Goal: Check status: Check status

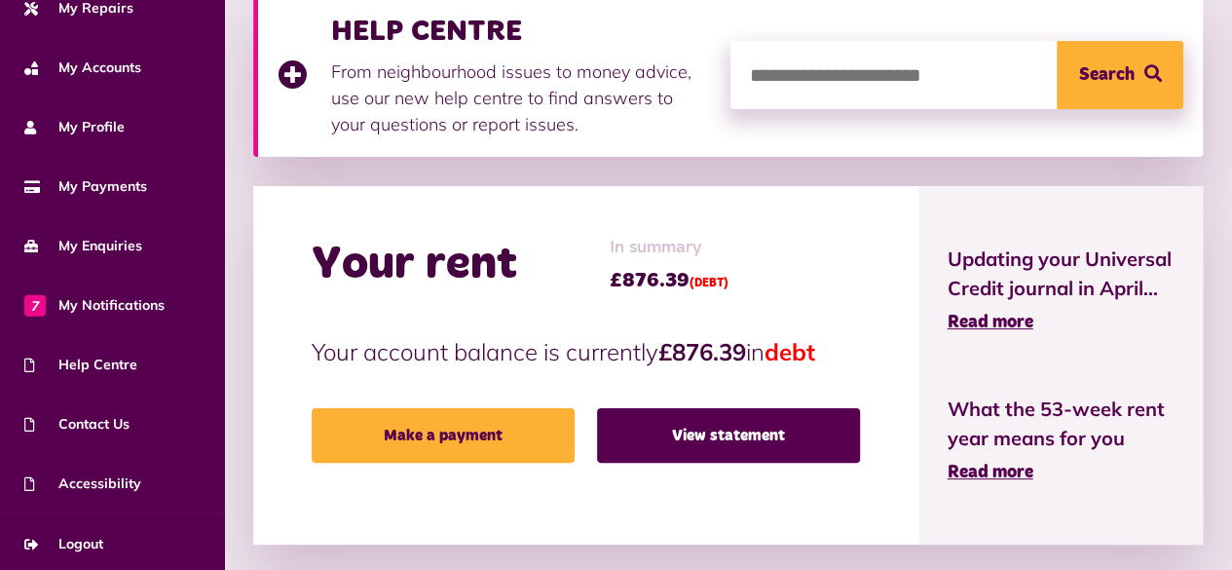
scroll to position [302, 0]
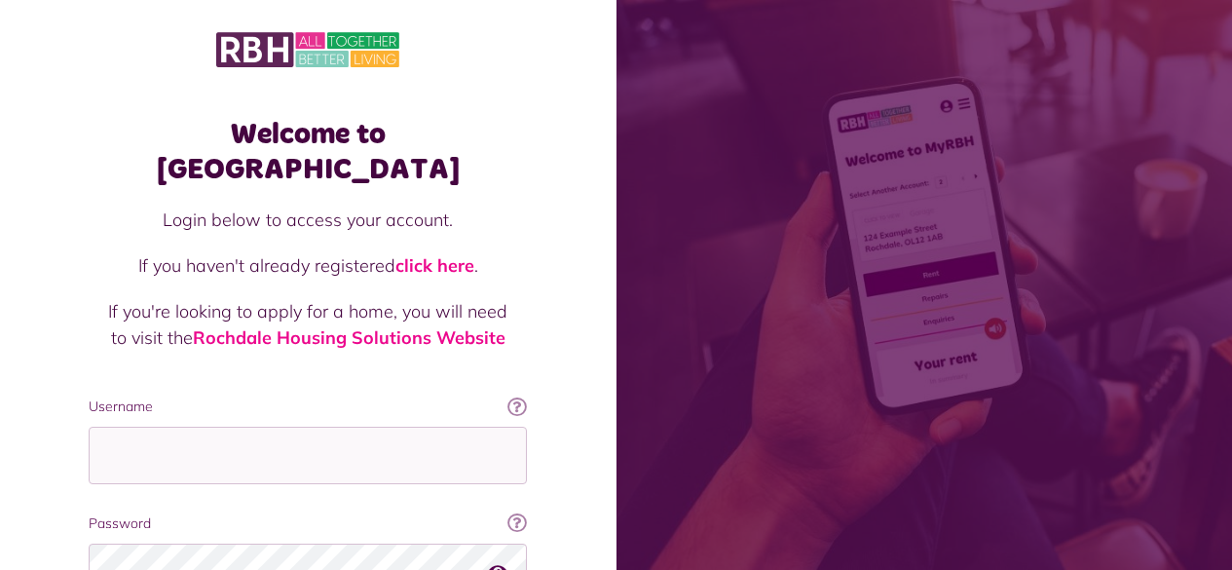
scroll to position [177, 0]
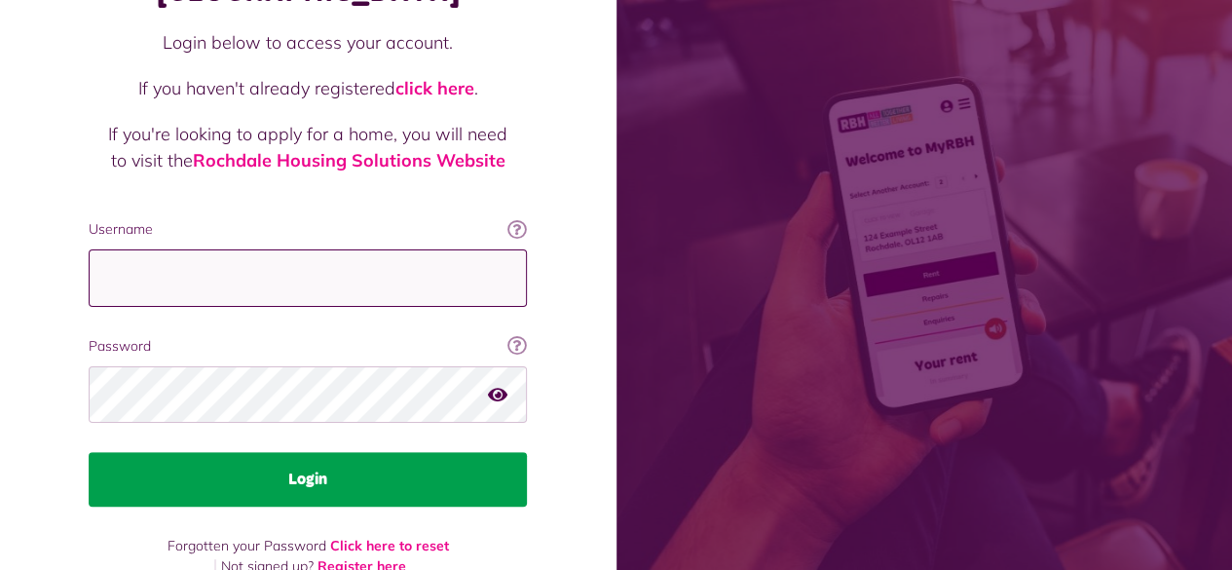
type input "**********"
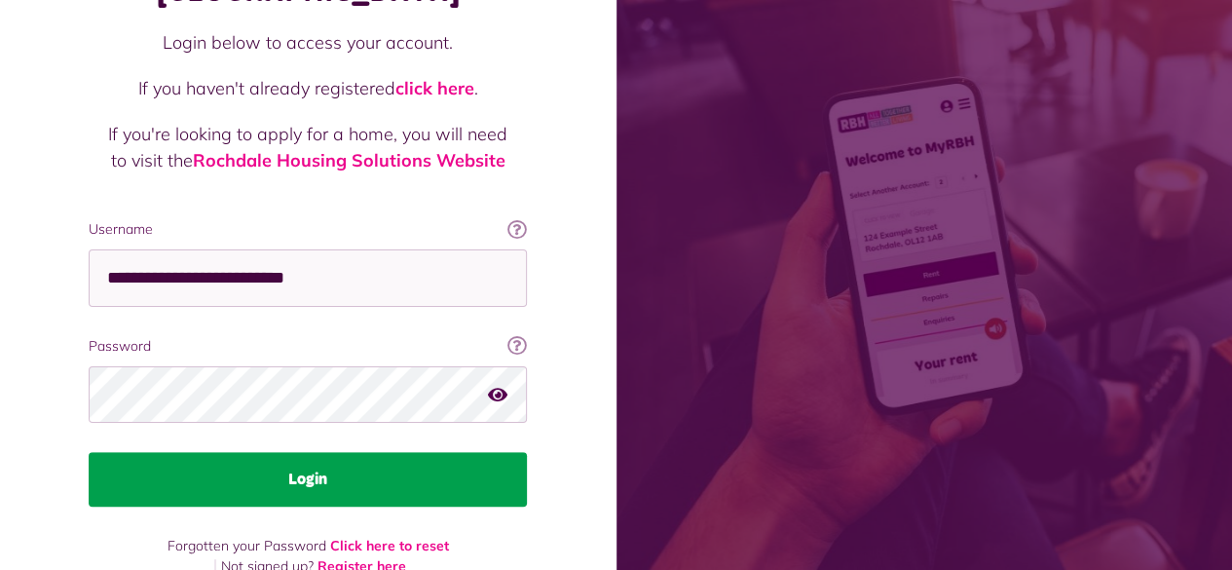
click at [345, 452] on button "Login" at bounding box center [308, 479] width 438 height 55
click at [327, 452] on button "Login" at bounding box center [308, 479] width 438 height 55
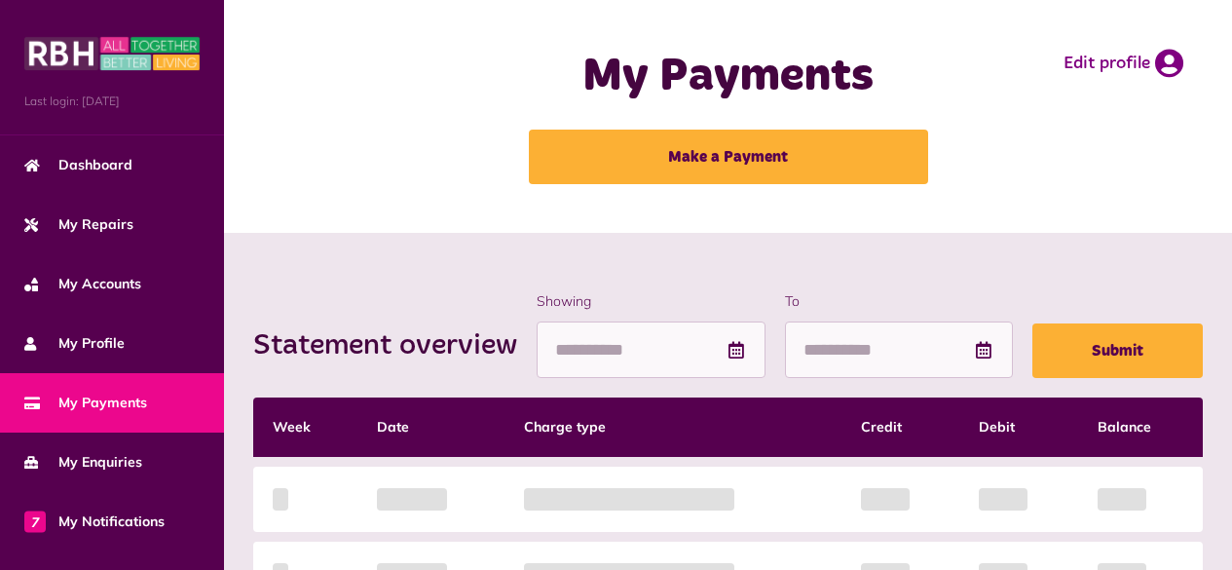
scroll to position [325, 0]
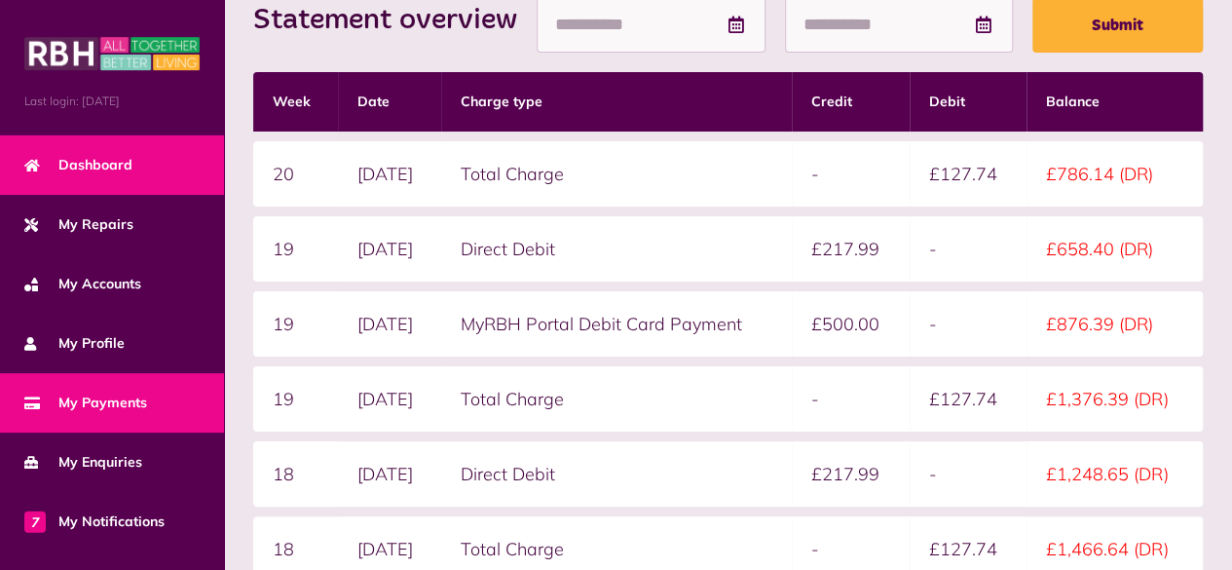
click at [77, 175] on link "Dashboard" at bounding box center [112, 164] width 224 height 59
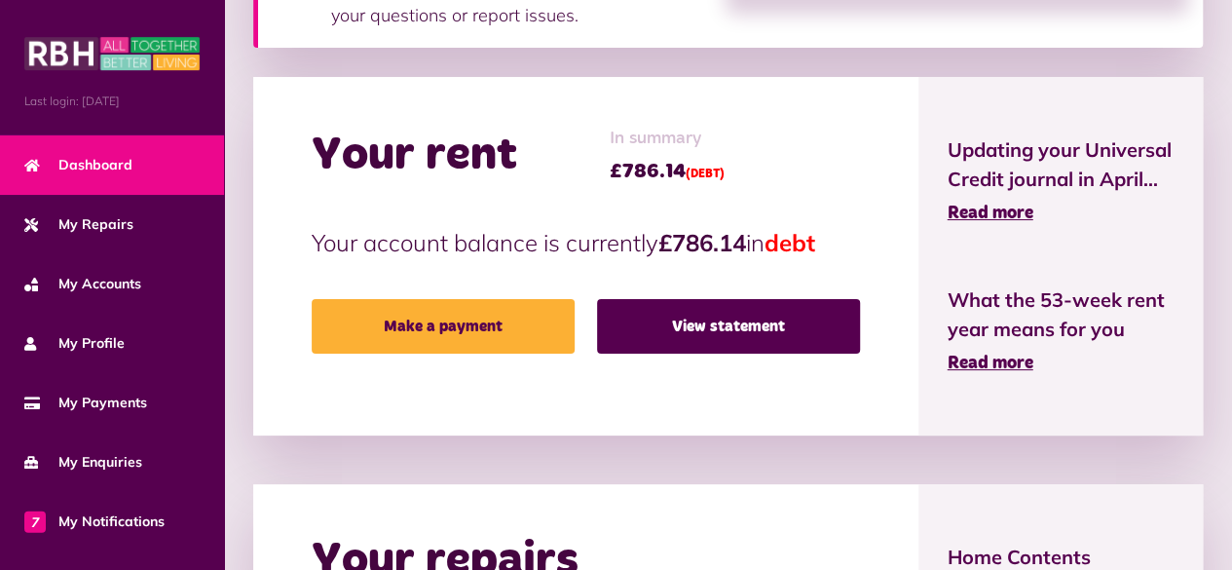
scroll to position [411, 0]
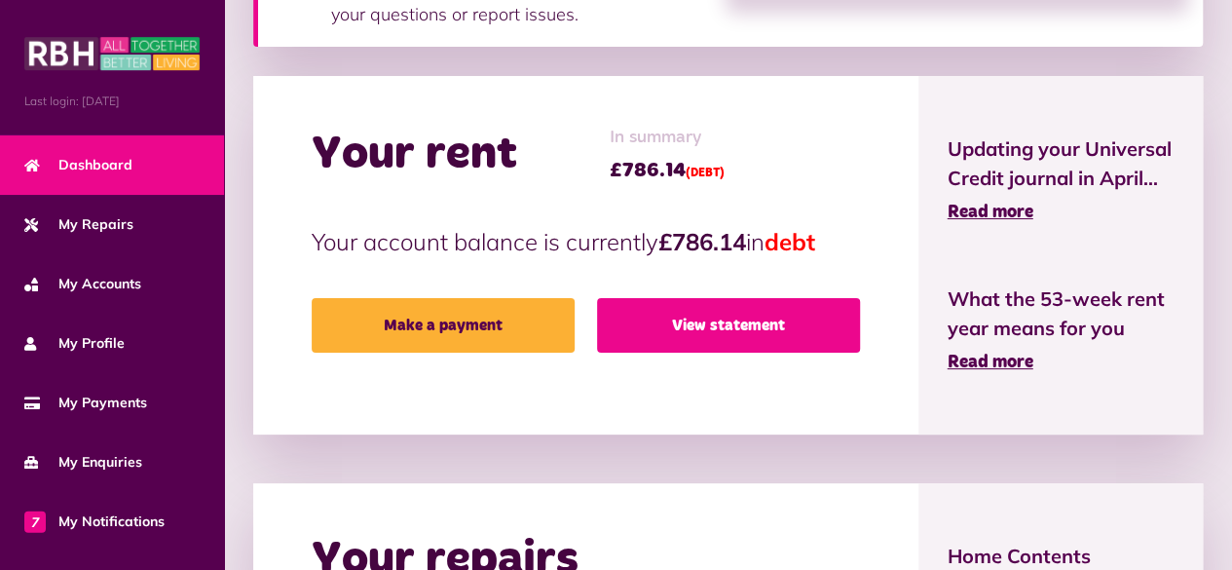
click at [626, 312] on link "View statement" at bounding box center [728, 325] width 263 height 55
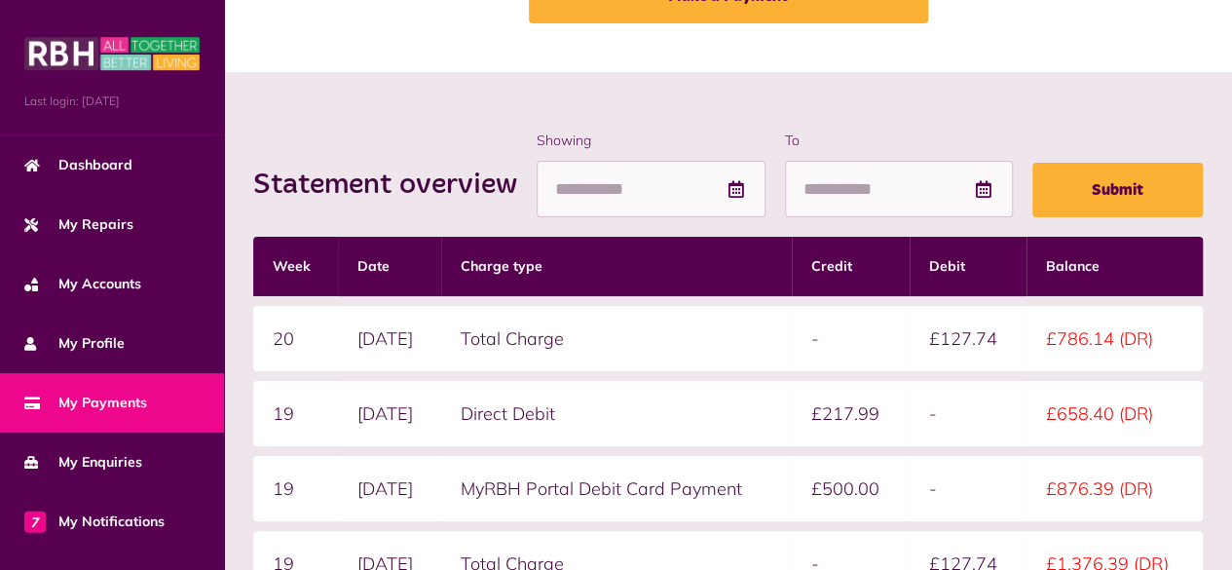
scroll to position [175, 0]
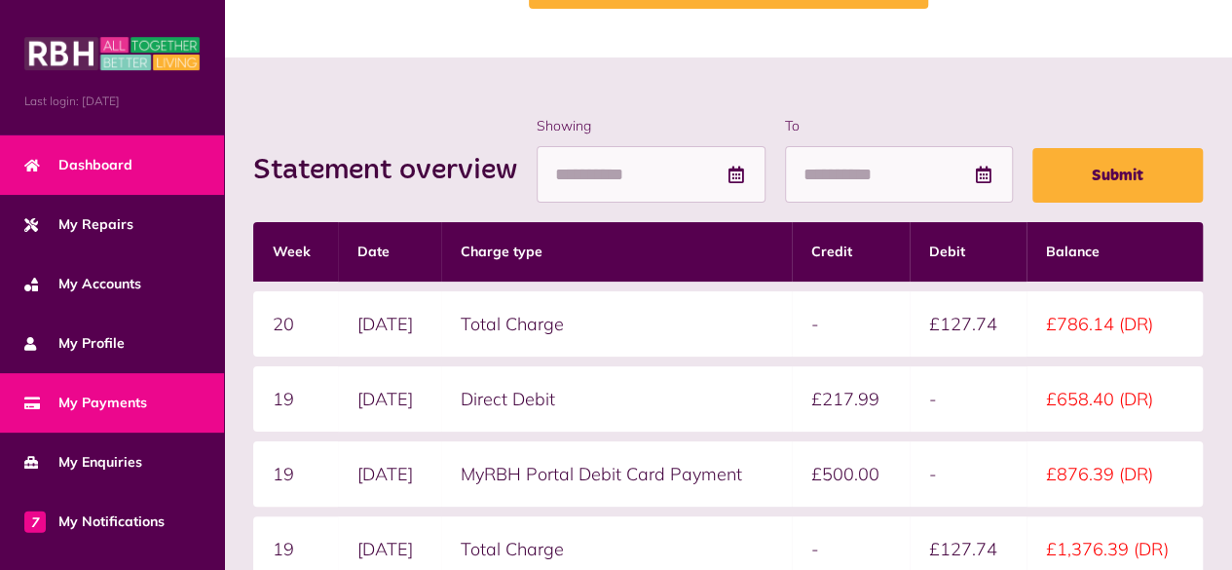
click at [71, 172] on span "Dashboard" at bounding box center [78, 165] width 108 height 20
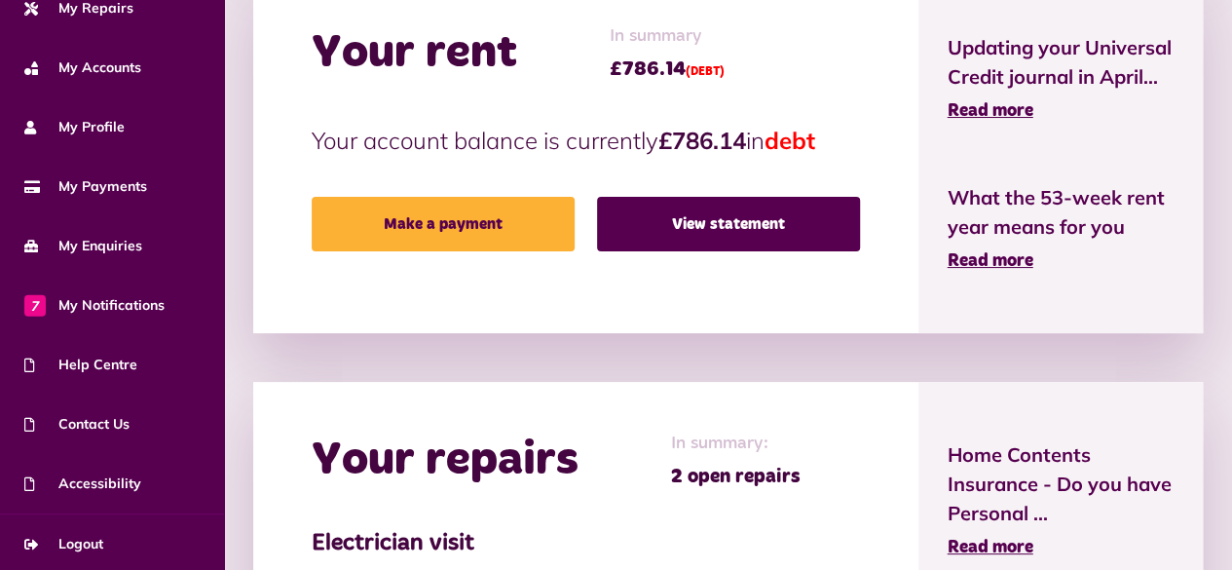
scroll to position [518, 0]
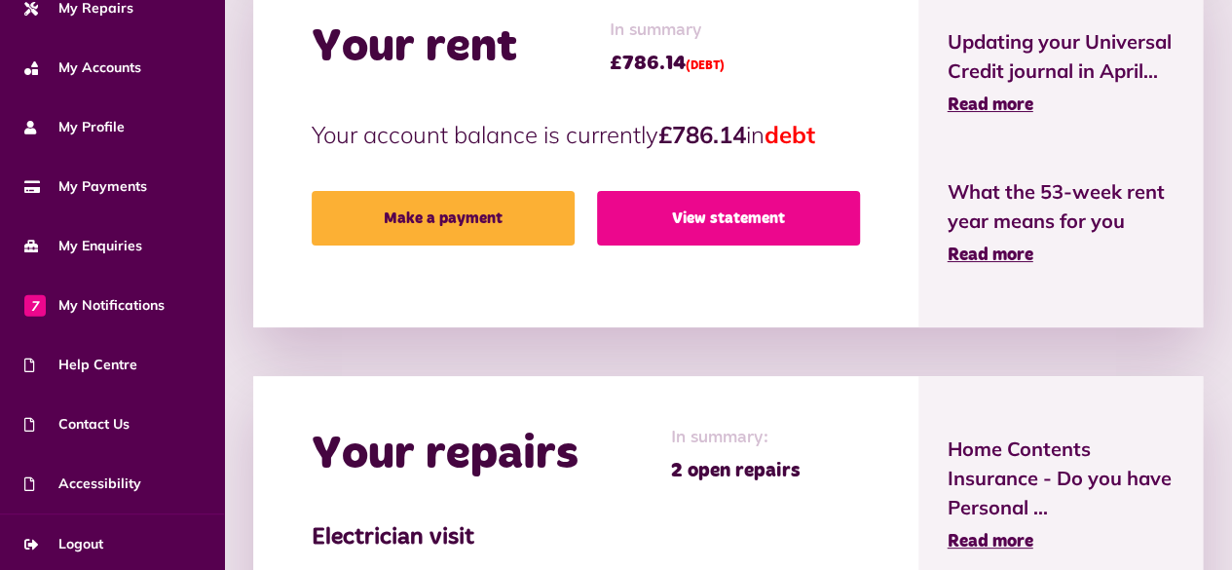
click at [649, 222] on link "View statement" at bounding box center [728, 218] width 263 height 55
